Goal: Find specific page/section: Find specific page/section

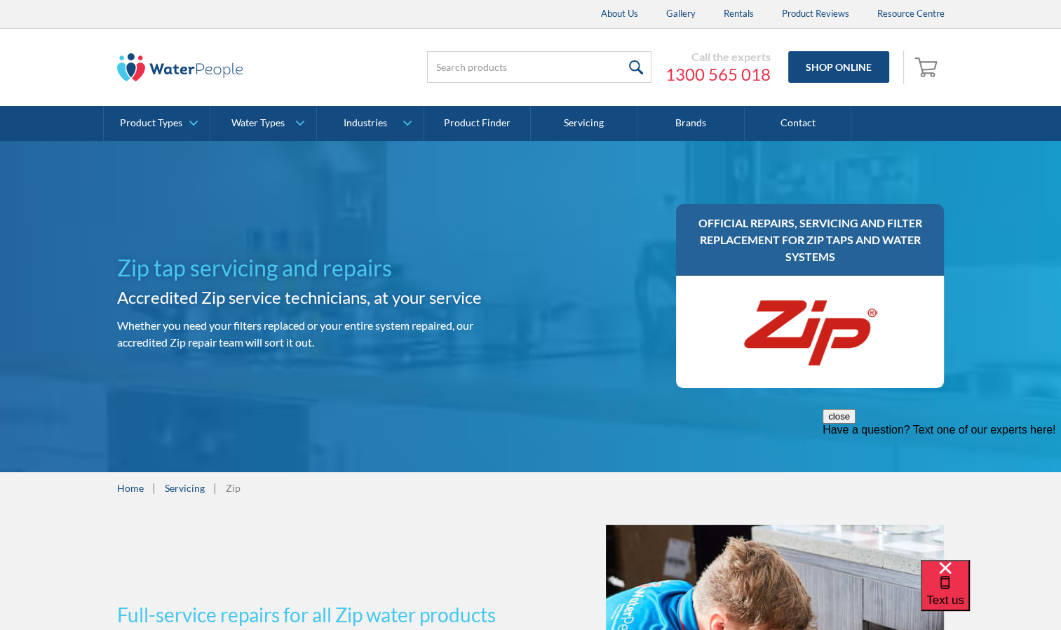
click at [510, 269] on h1 "Zip tap servicing and repairs" at bounding box center [321, 268] width 408 height 34
click at [565, 136] on link "Servicing" at bounding box center [584, 123] width 107 height 35
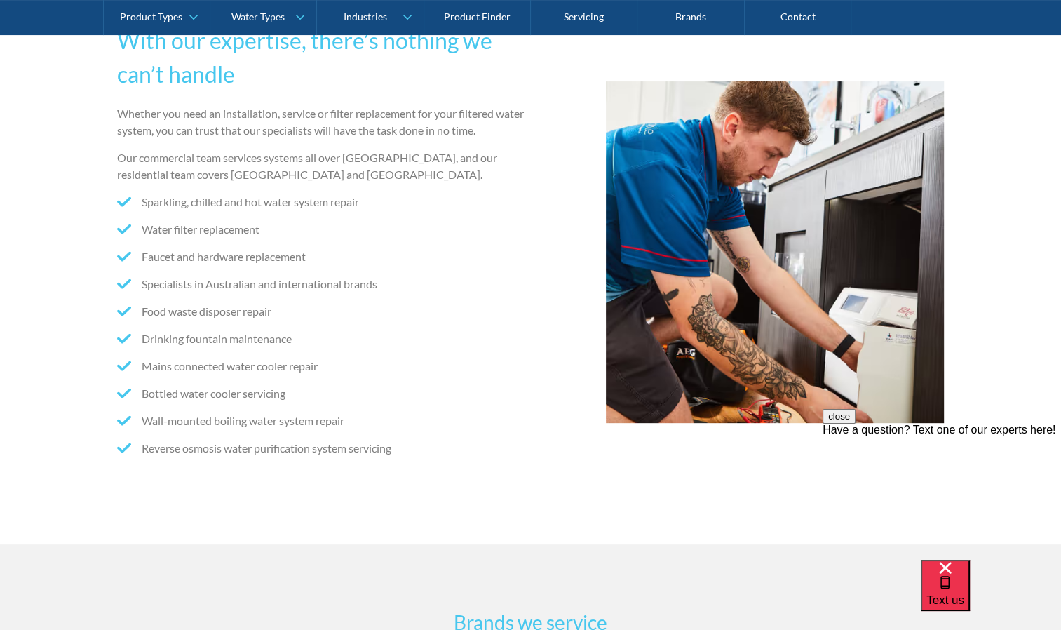
click at [222, 188] on div "Whether you need an installation, service or filter replacement for your filter…" at bounding box center [321, 293] width 408 height 376
